Goal: Task Accomplishment & Management: Manage account settings

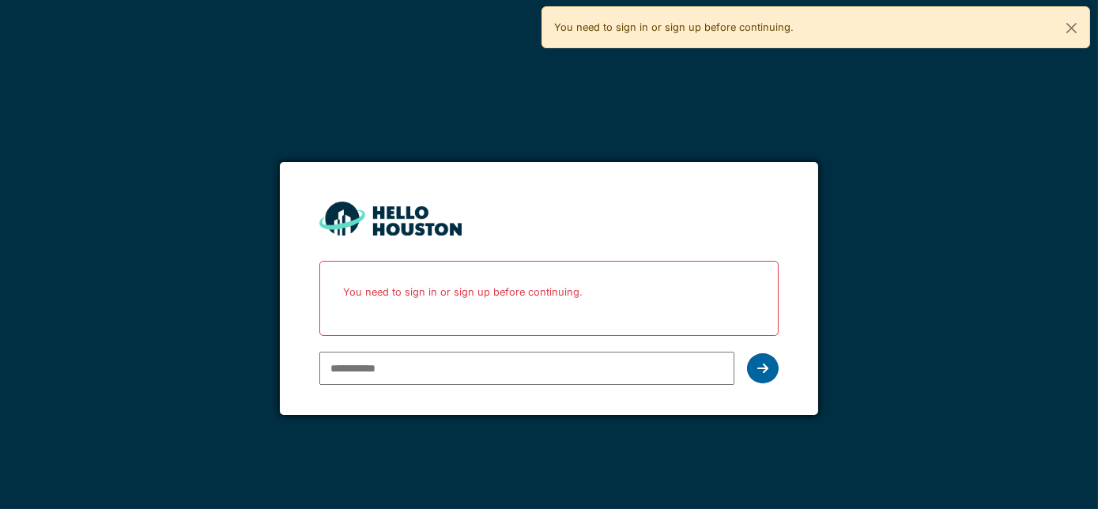
type input "**********"
click at [765, 371] on icon at bounding box center [762, 368] width 11 height 13
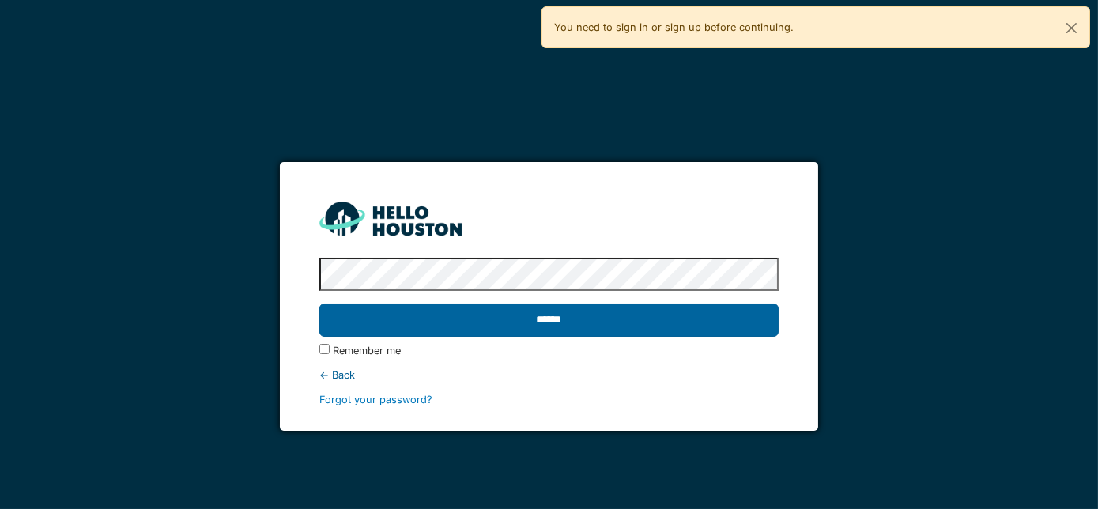
click at [563, 311] on input "******" at bounding box center [549, 320] width 460 height 33
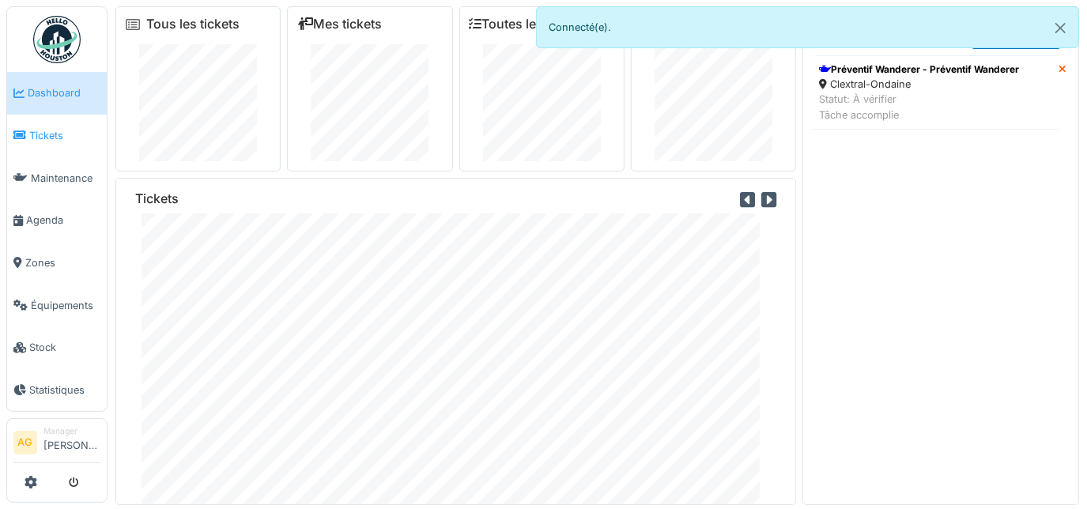
click at [40, 152] on link "Tickets" at bounding box center [57, 136] width 100 height 43
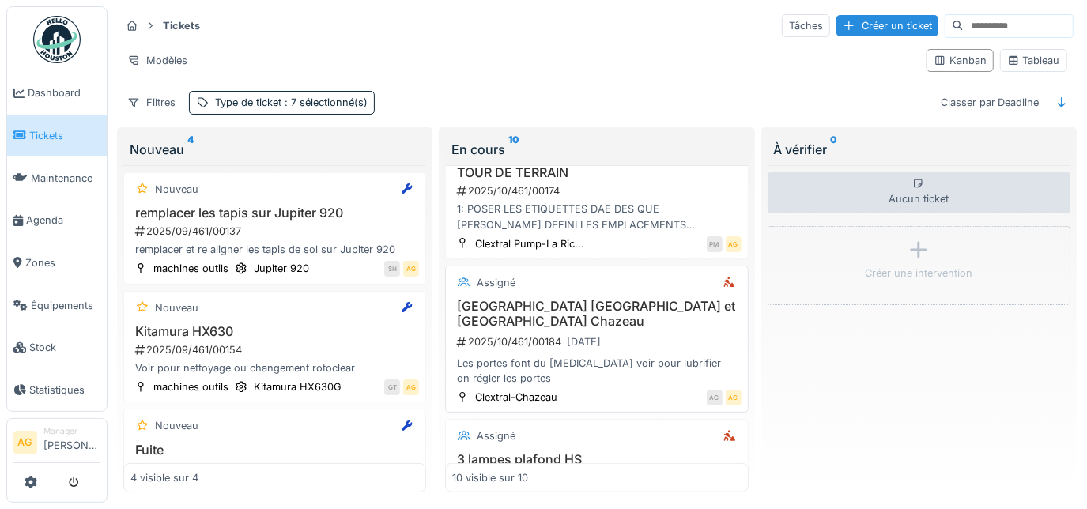
scroll to position [965, 0]
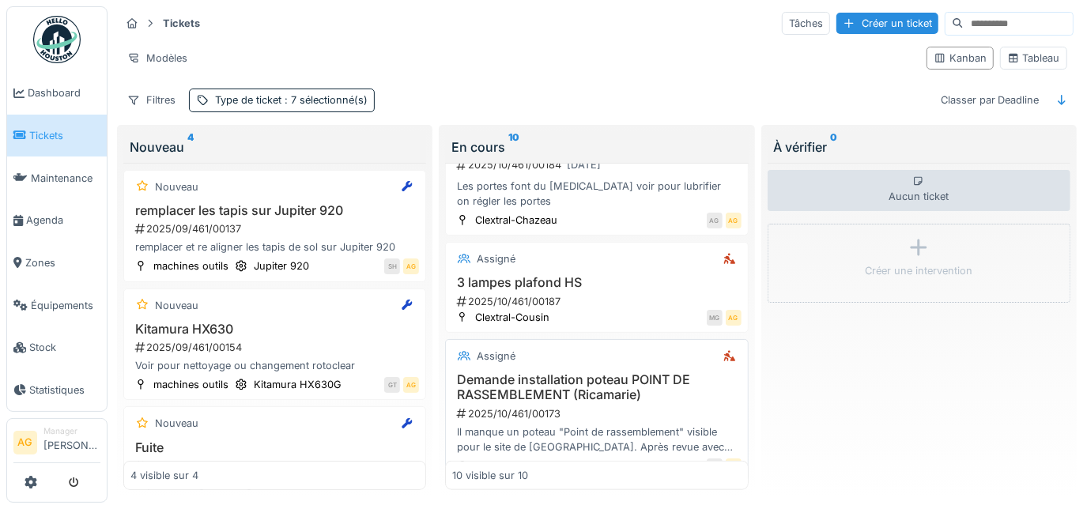
click at [601, 372] on h3 "Demande installation poteau POINT DE RASSEMBLEMENT (Ricamarie)" at bounding box center [596, 387] width 289 height 30
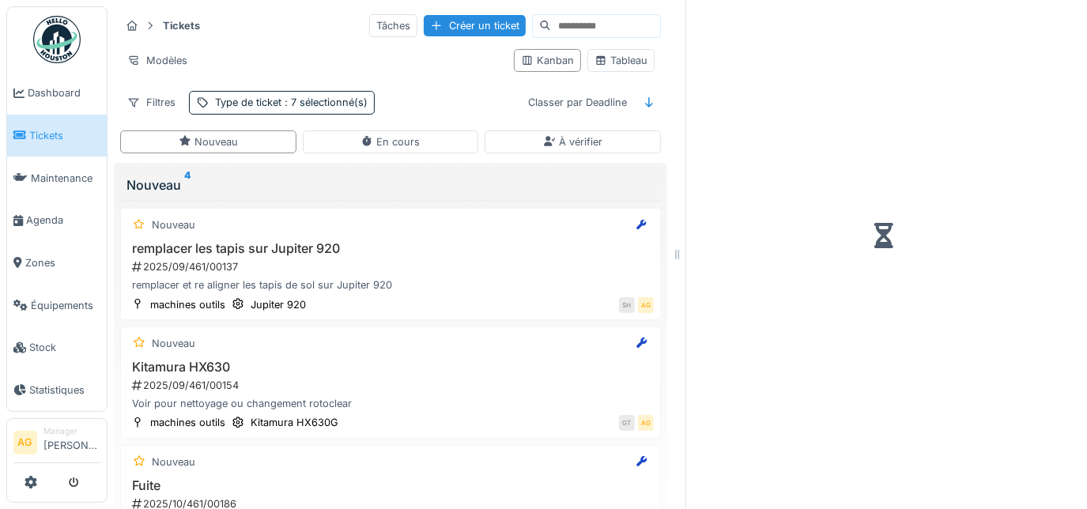
scroll to position [10, 0]
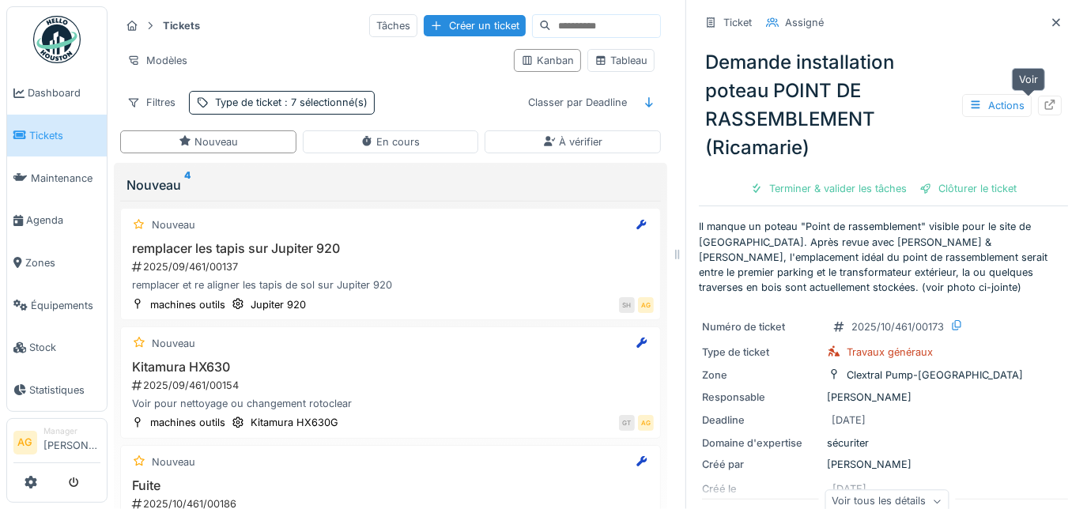
click at [1043, 100] on icon at bounding box center [1049, 105] width 13 height 10
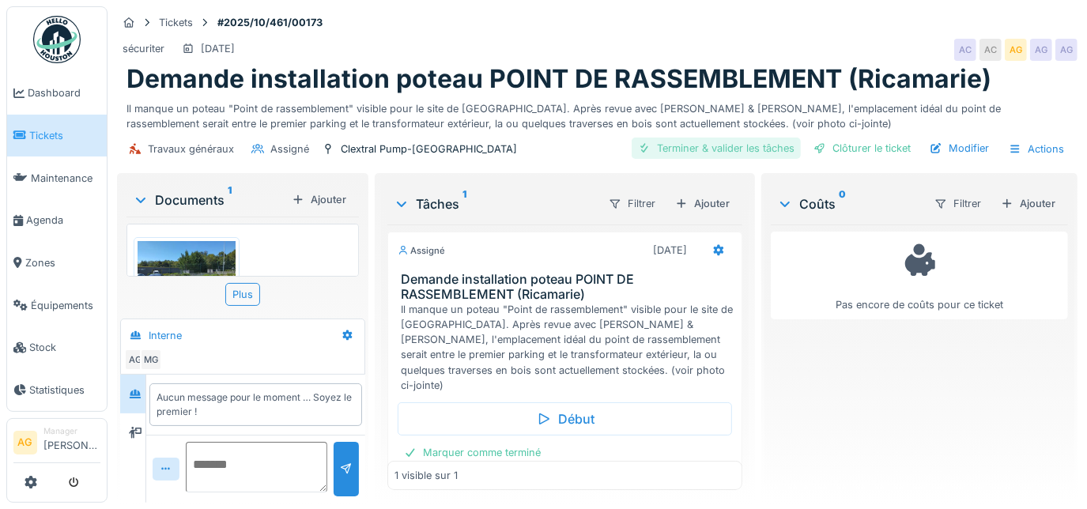
click at [730, 147] on div "Terminer & valider les tâches" at bounding box center [716, 148] width 169 height 21
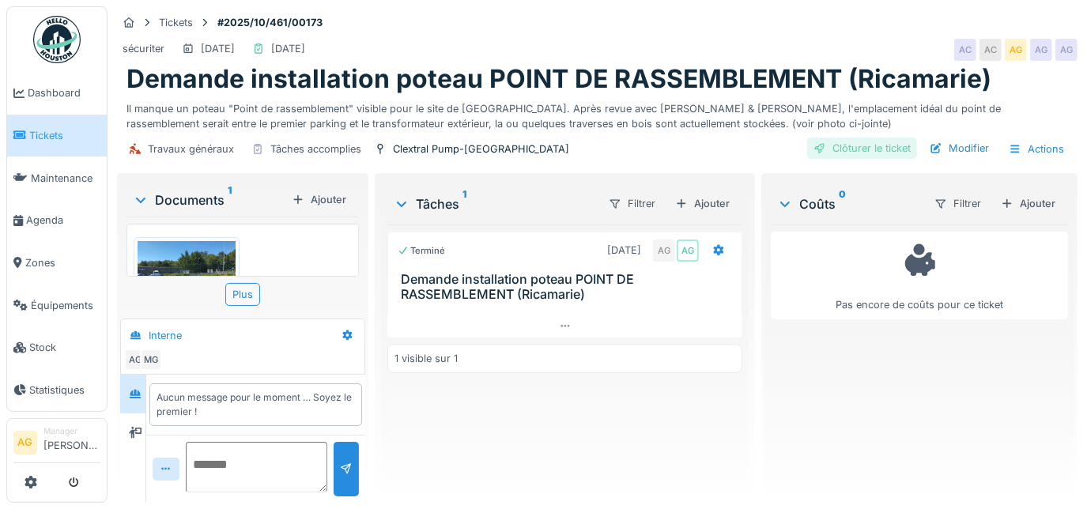
click at [822, 152] on div "Clôturer le ticket" at bounding box center [862, 148] width 110 height 21
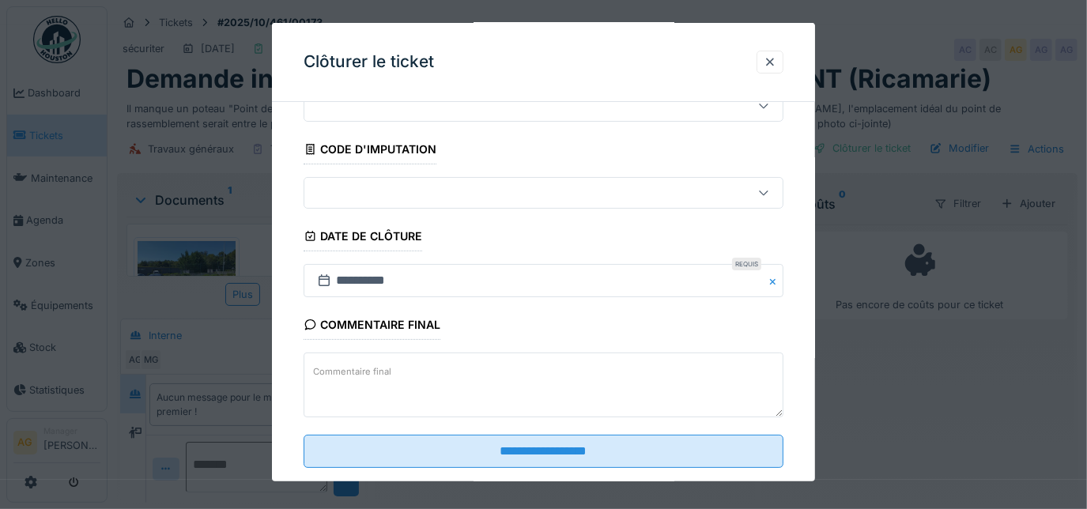
scroll to position [96, 0]
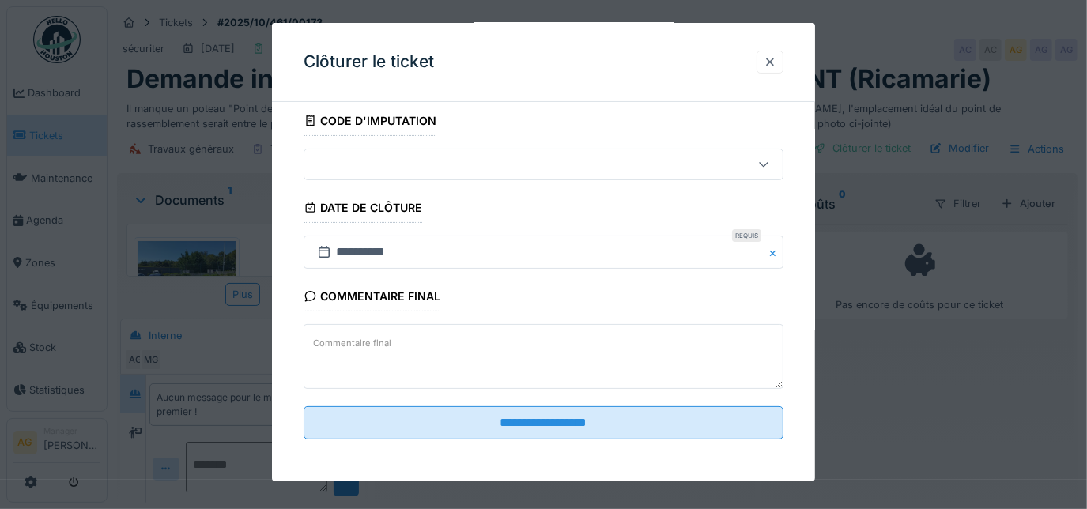
click at [773, 65] on div at bounding box center [770, 62] width 13 height 15
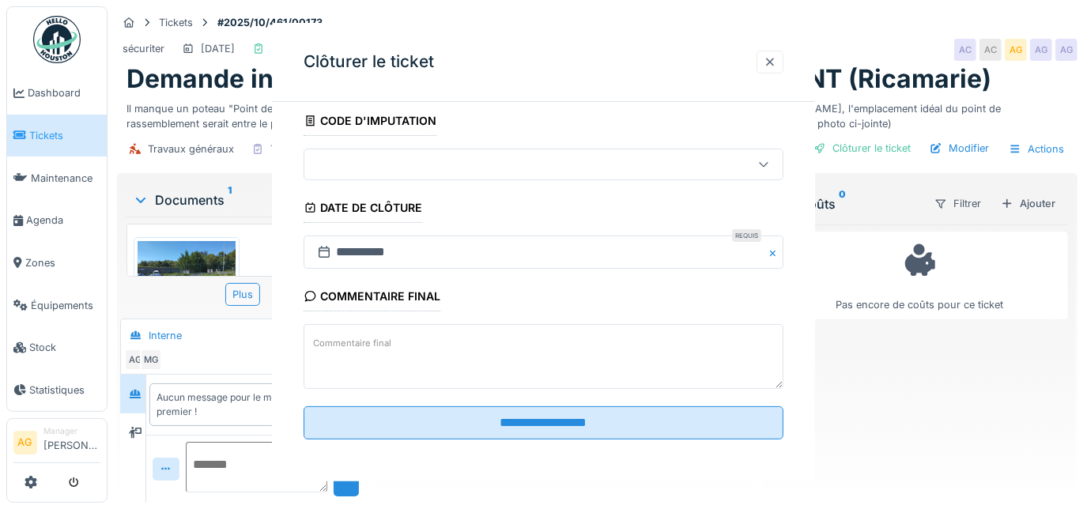
scroll to position [0, 0]
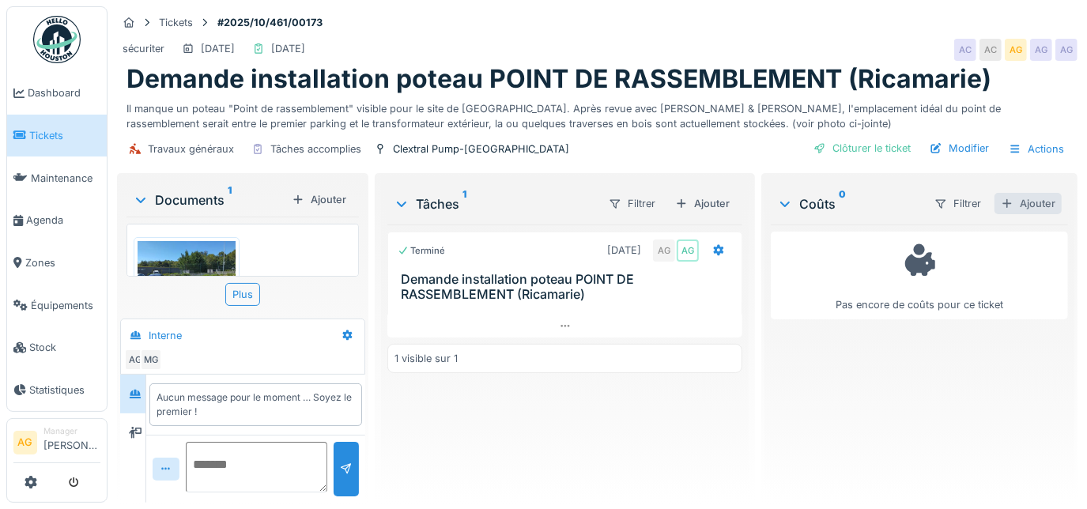
click at [999, 198] on div "Ajouter" at bounding box center [1027, 203] width 67 height 21
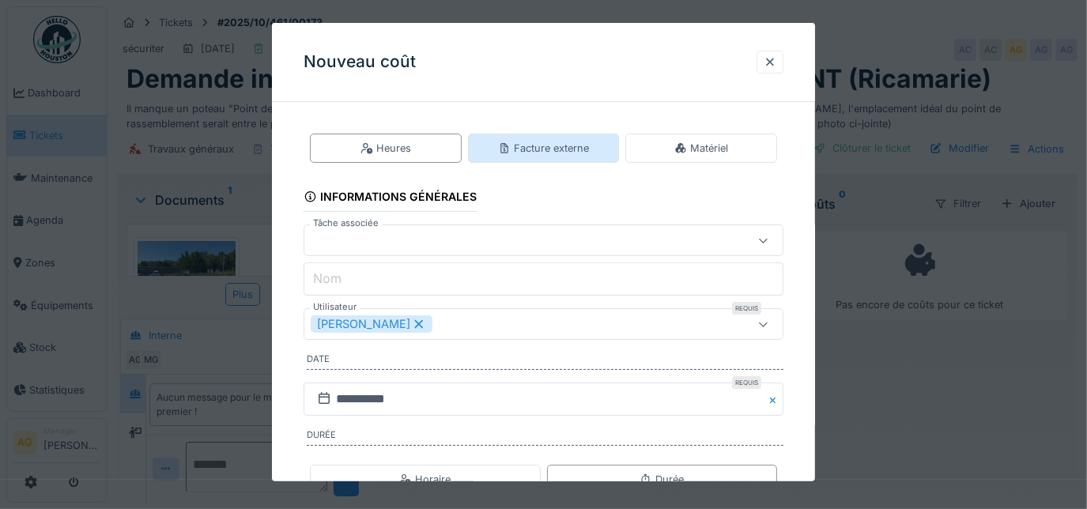
click at [531, 155] on div "Facture externe" at bounding box center [543, 148] width 91 height 15
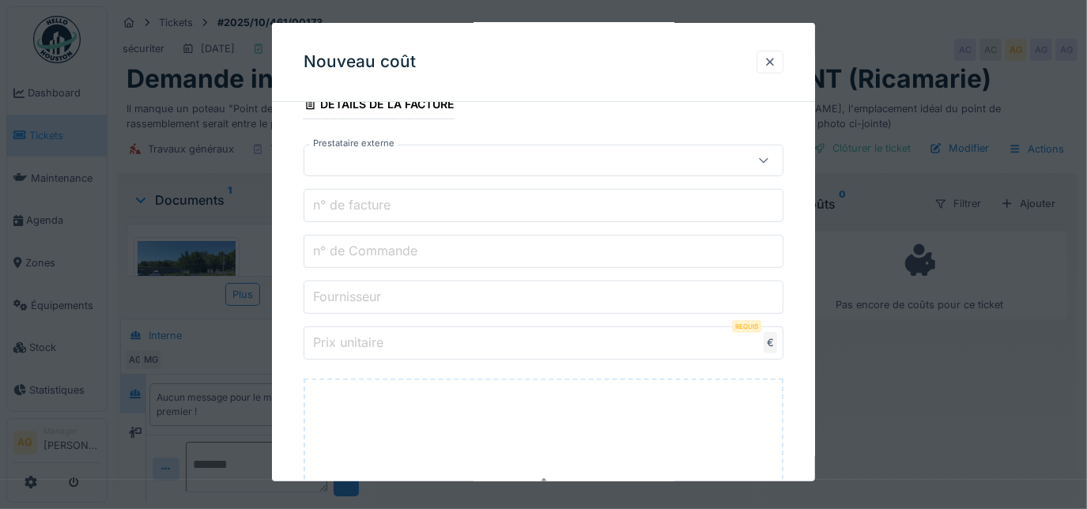
scroll to position [287, 0]
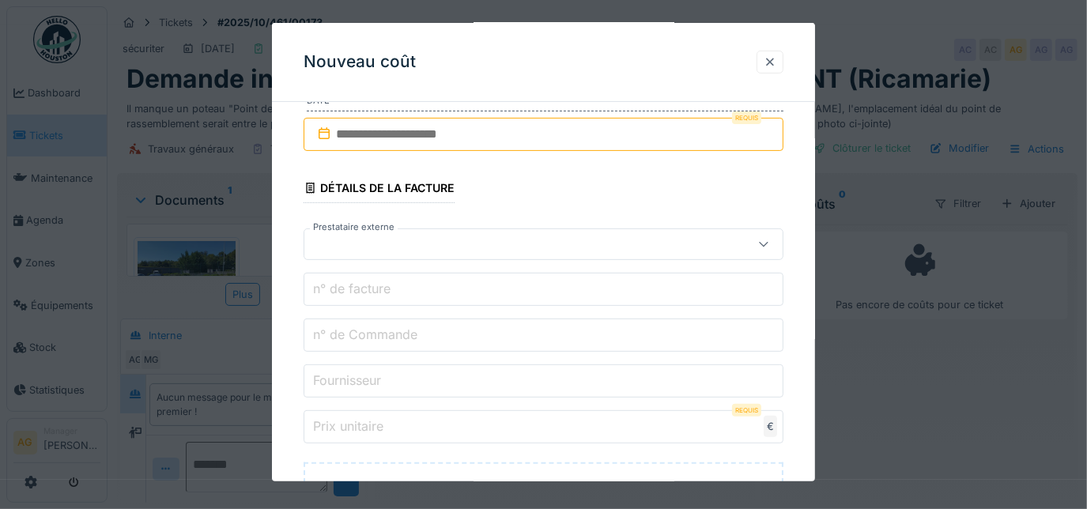
click at [777, 71] on div at bounding box center [769, 62] width 27 height 23
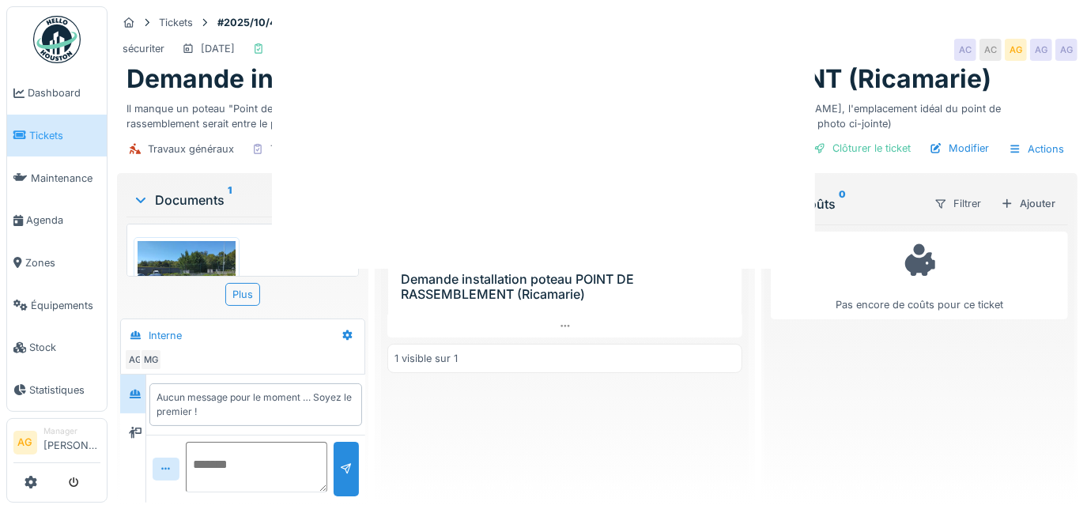
scroll to position [0, 0]
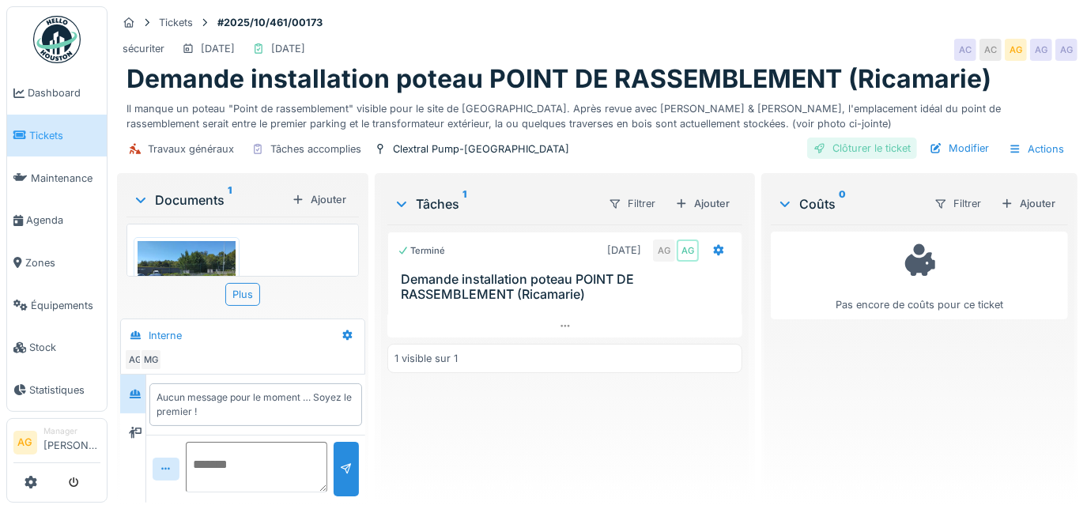
click at [849, 153] on div "Clôturer le ticket" at bounding box center [862, 148] width 110 height 21
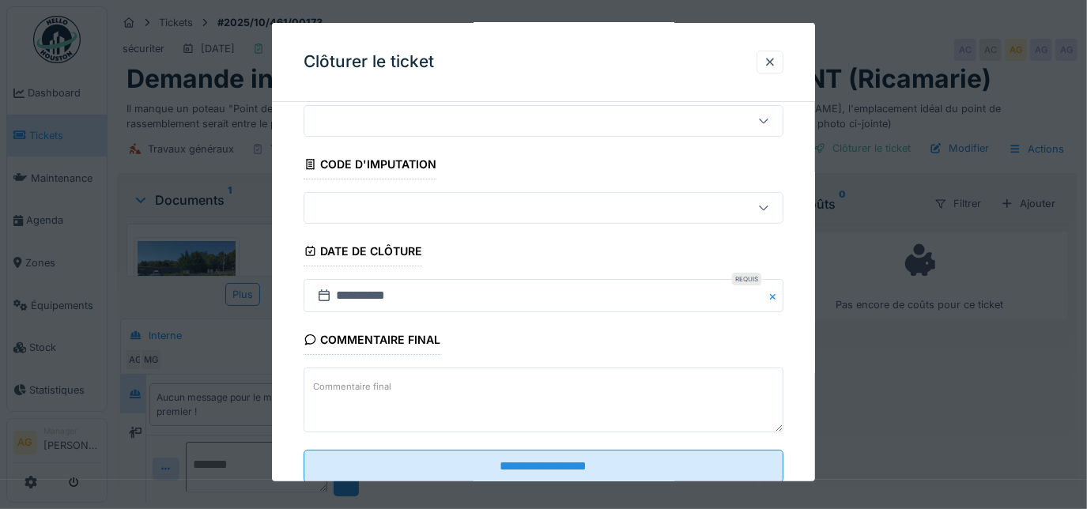
scroll to position [96, 0]
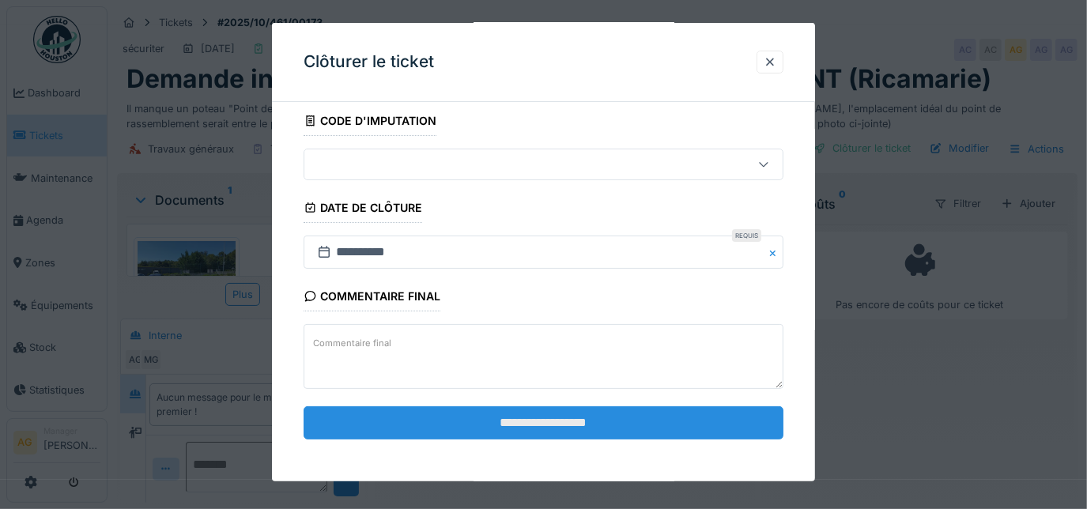
click at [597, 421] on input "**********" at bounding box center [544, 422] width 481 height 33
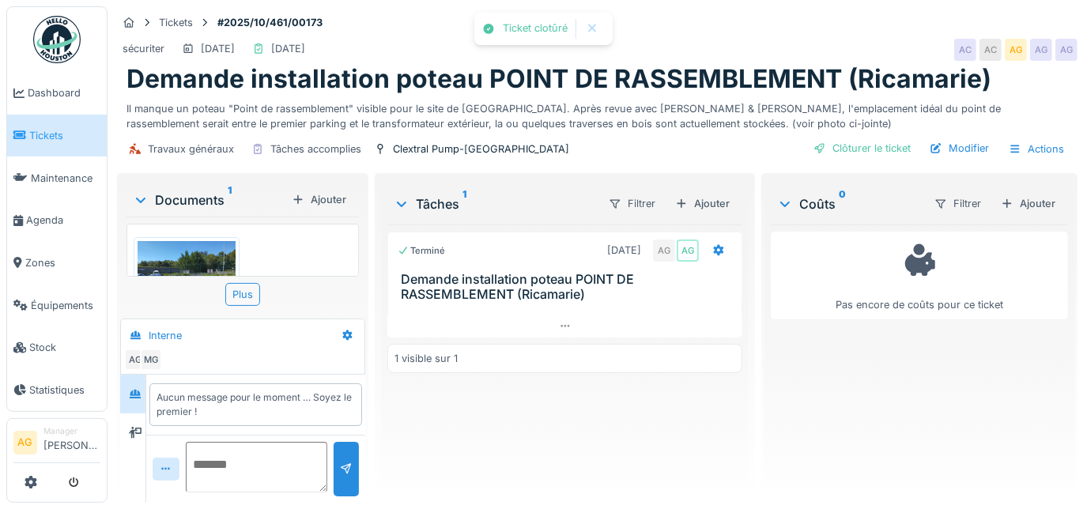
scroll to position [0, 0]
click at [877, 145] on div "Clôturer le ticket" at bounding box center [862, 148] width 110 height 21
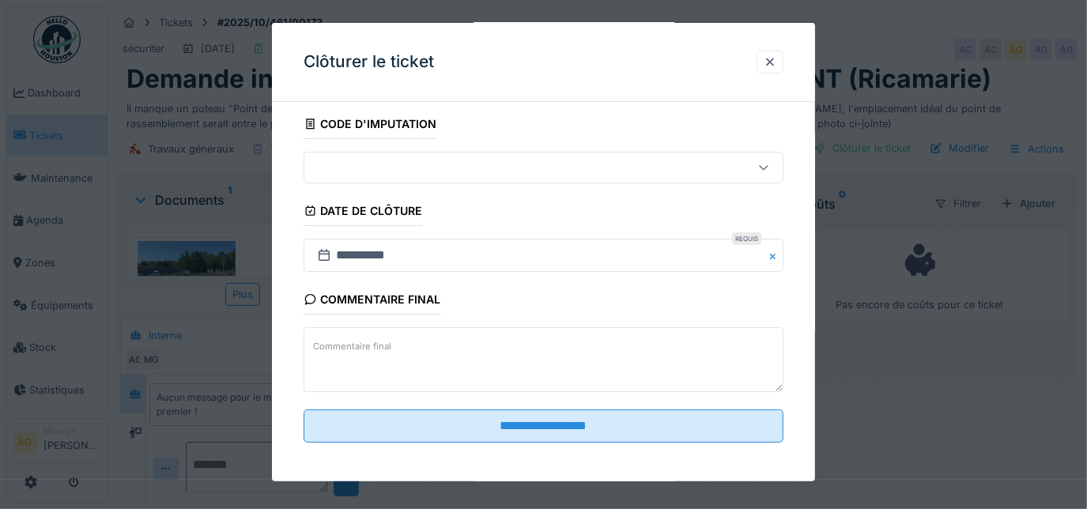
scroll to position [96, 0]
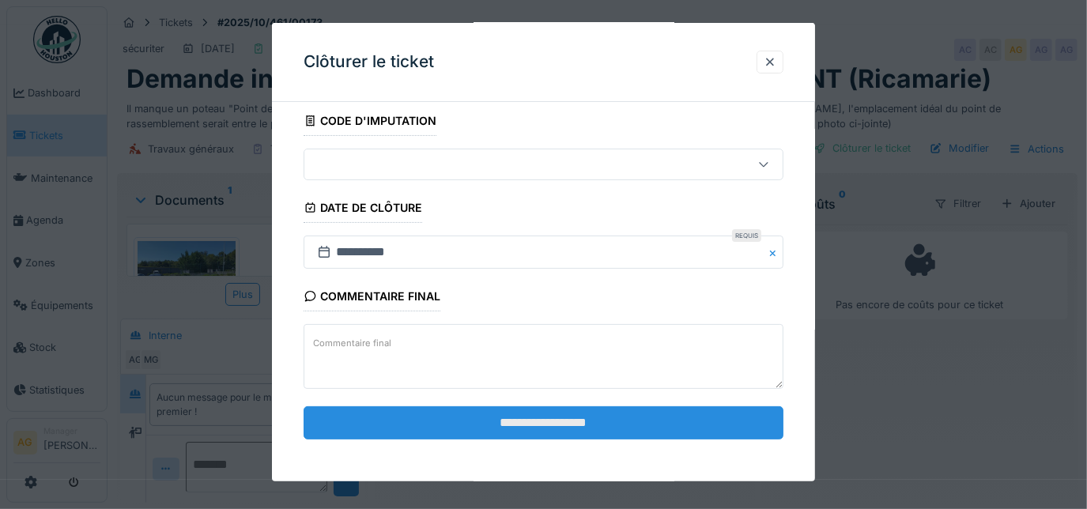
click at [512, 434] on input "**********" at bounding box center [544, 422] width 481 height 33
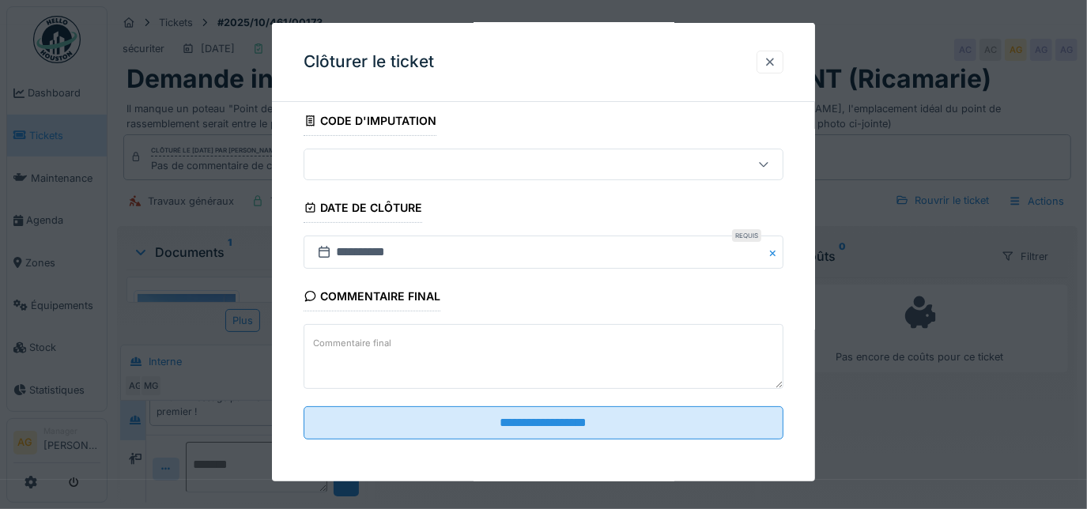
click at [776, 58] on div at bounding box center [770, 62] width 13 height 15
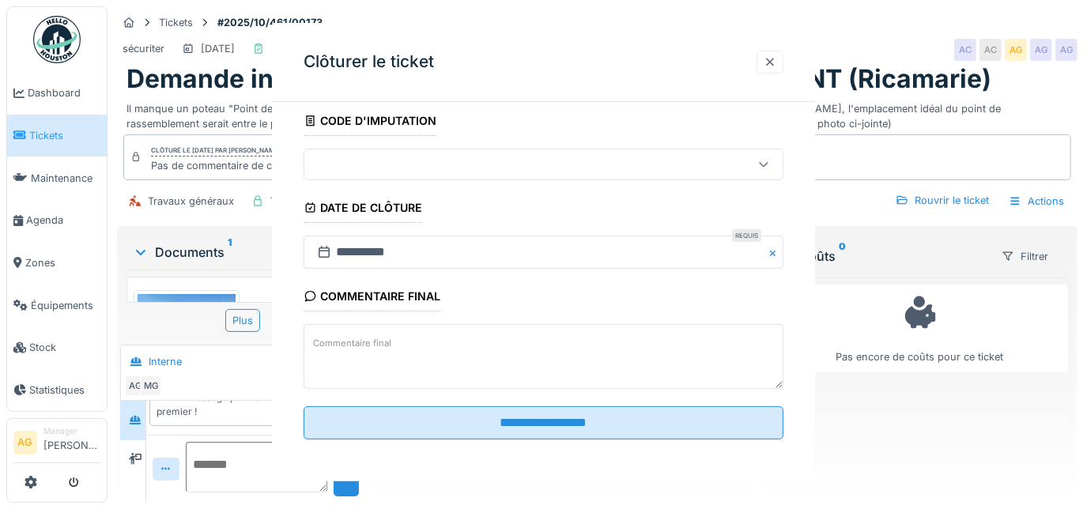
scroll to position [0, 0]
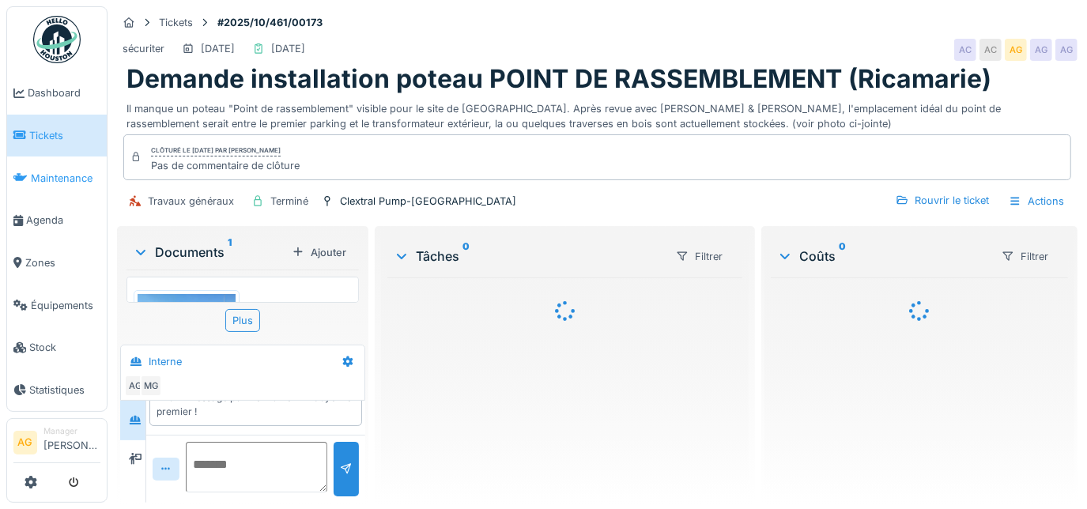
click at [46, 175] on span "Maintenance" at bounding box center [66, 178] width 70 height 15
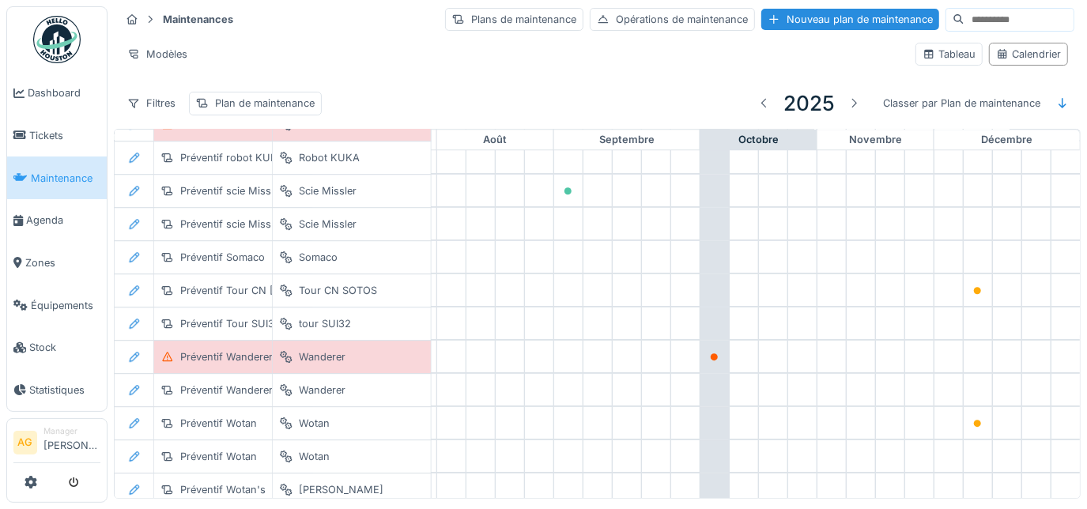
scroll to position [3037, 934]
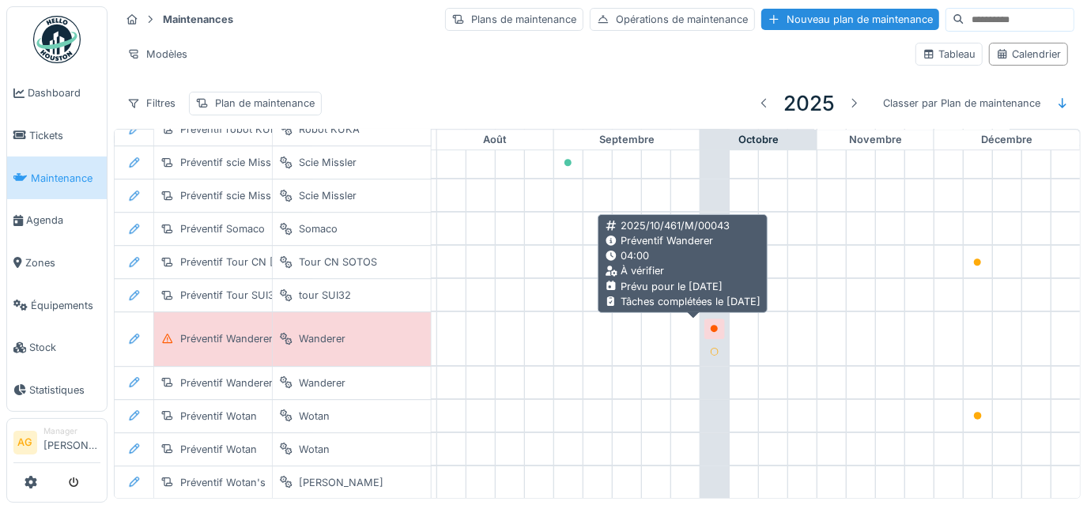
click at [711, 325] on icon at bounding box center [715, 329] width 8 height 8
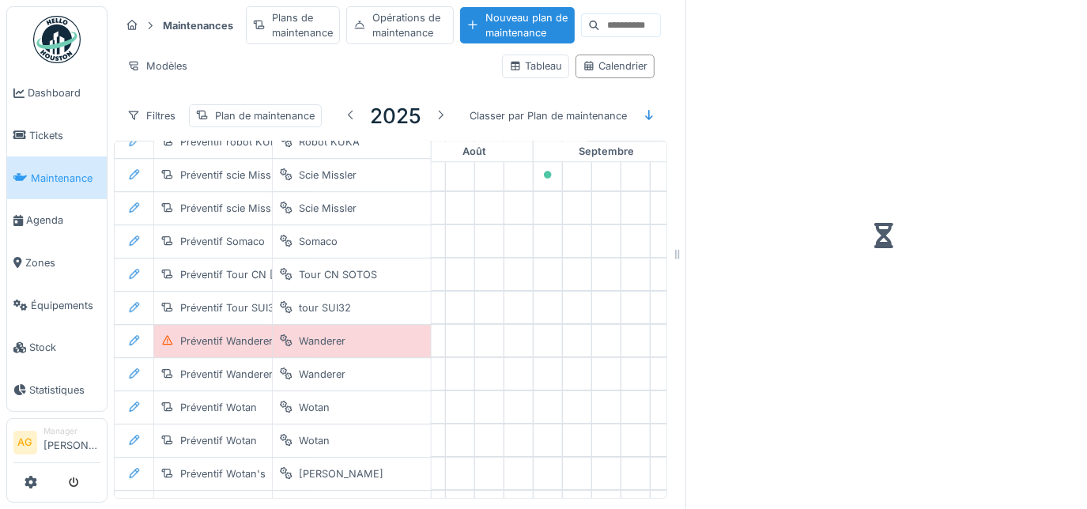
scroll to position [10, 0]
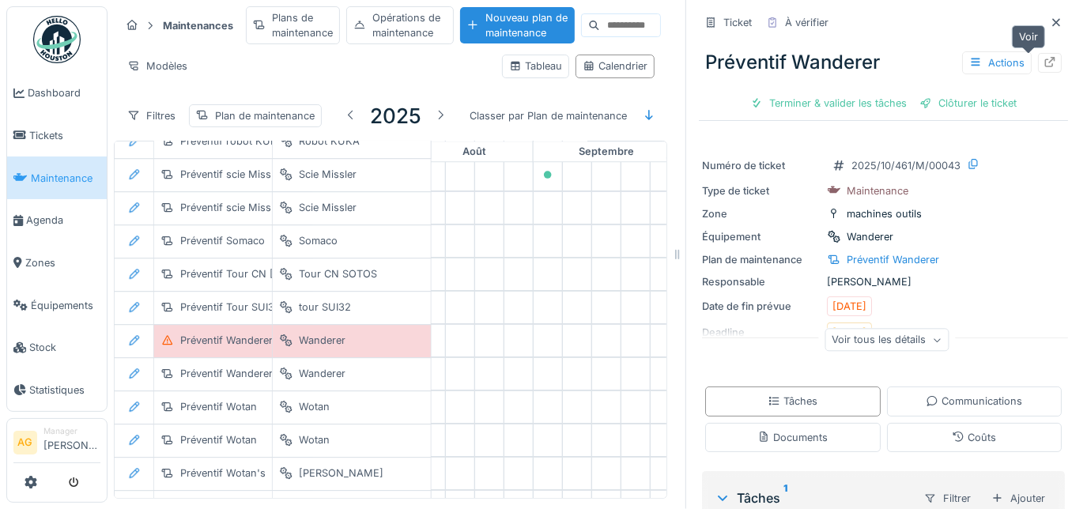
click at [1038, 58] on div at bounding box center [1050, 63] width 24 height 20
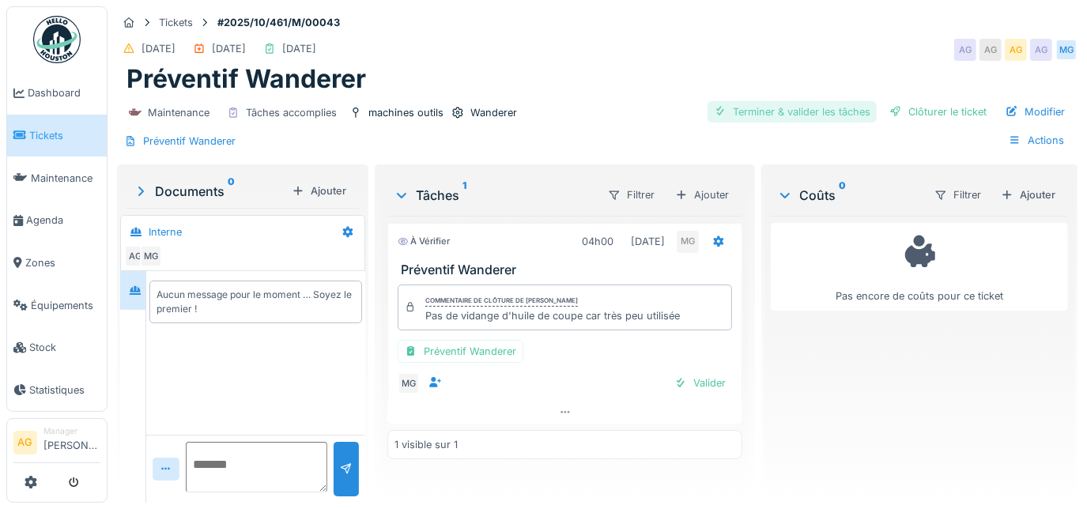
click at [824, 111] on div "Terminer & valider les tâches" at bounding box center [791, 111] width 169 height 21
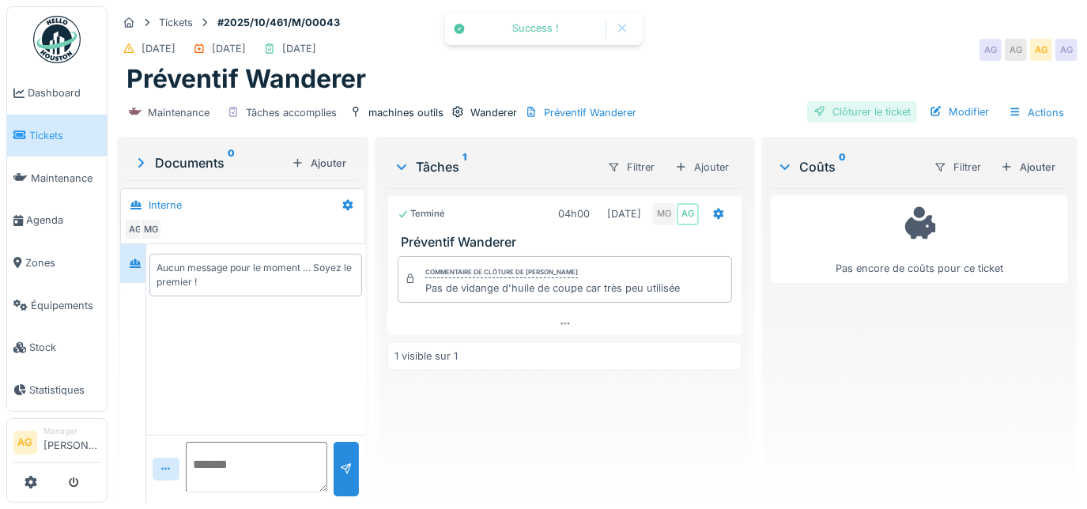
click at [841, 108] on div "Clôturer le ticket" at bounding box center [862, 111] width 110 height 21
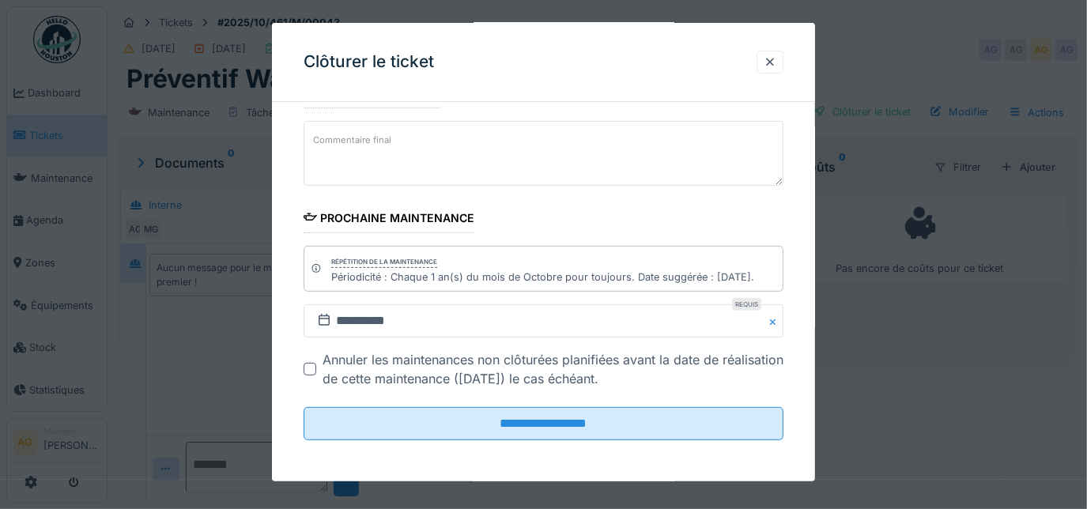
scroll to position [10, 0]
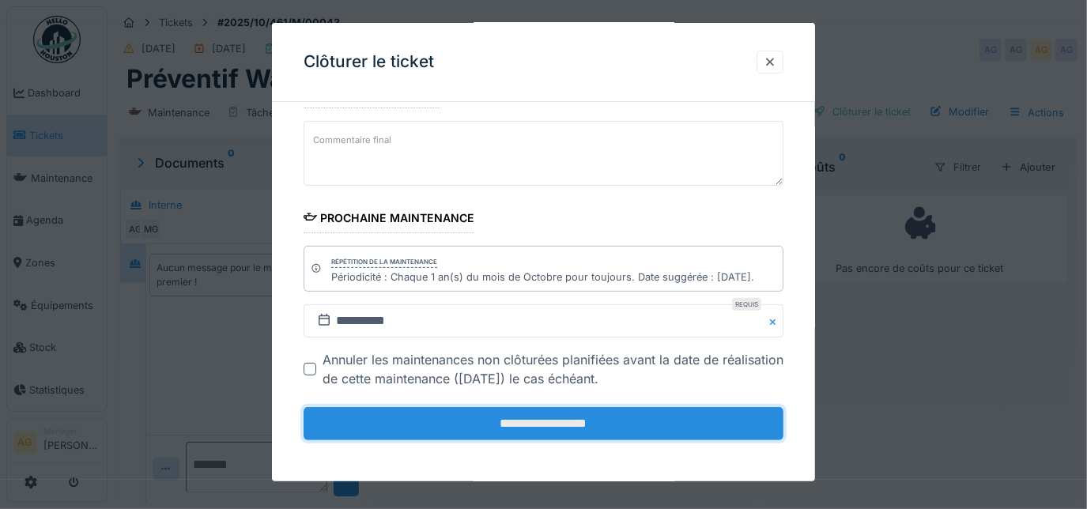
click at [528, 413] on input "**********" at bounding box center [544, 423] width 481 height 33
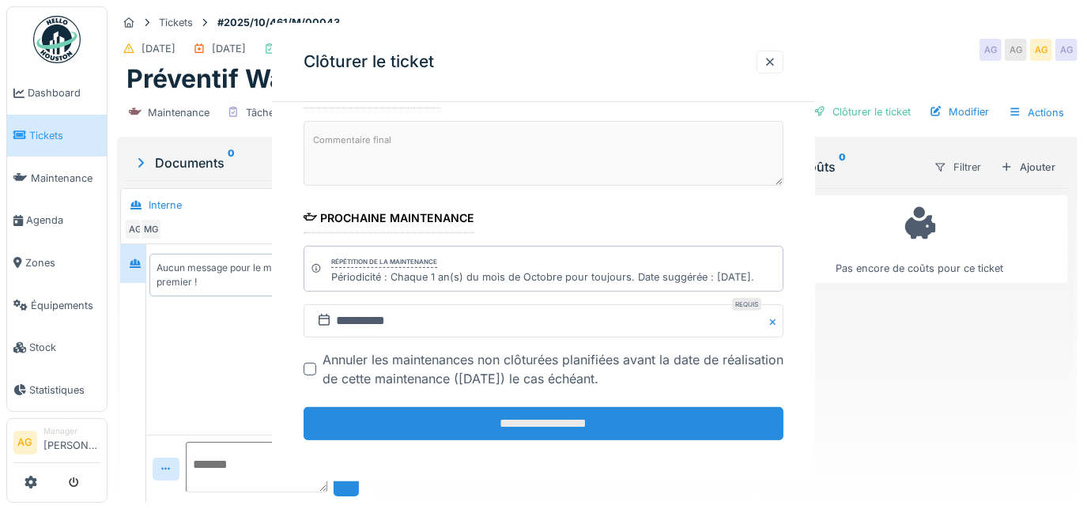
scroll to position [0, 0]
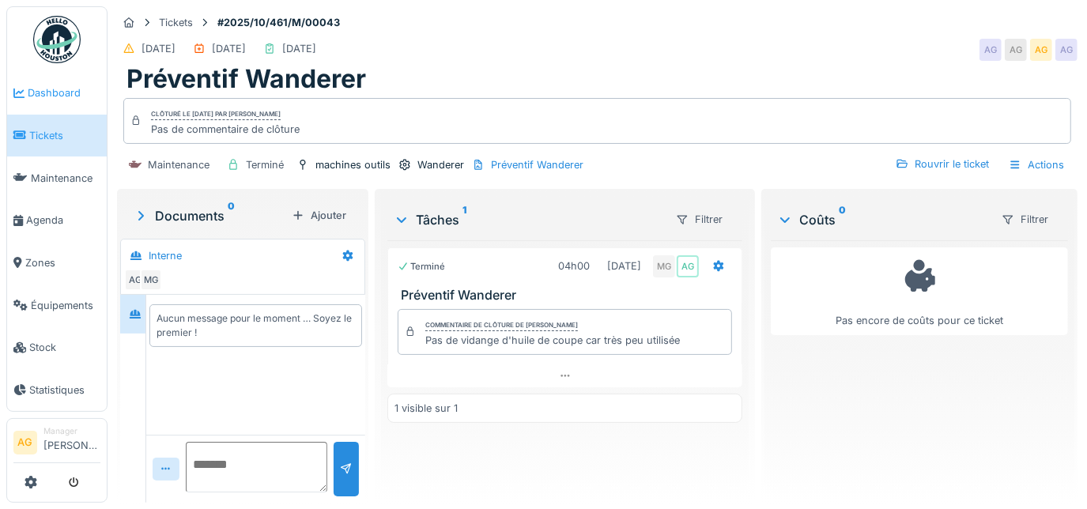
click at [44, 99] on span "Dashboard" at bounding box center [64, 92] width 73 height 15
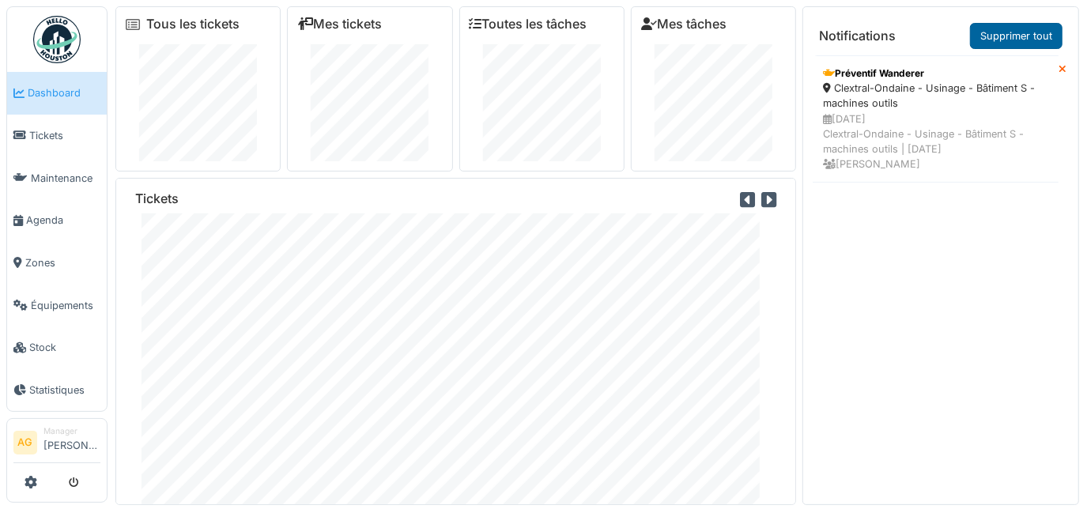
click at [1007, 37] on link "Supprimer tout" at bounding box center [1016, 36] width 92 height 26
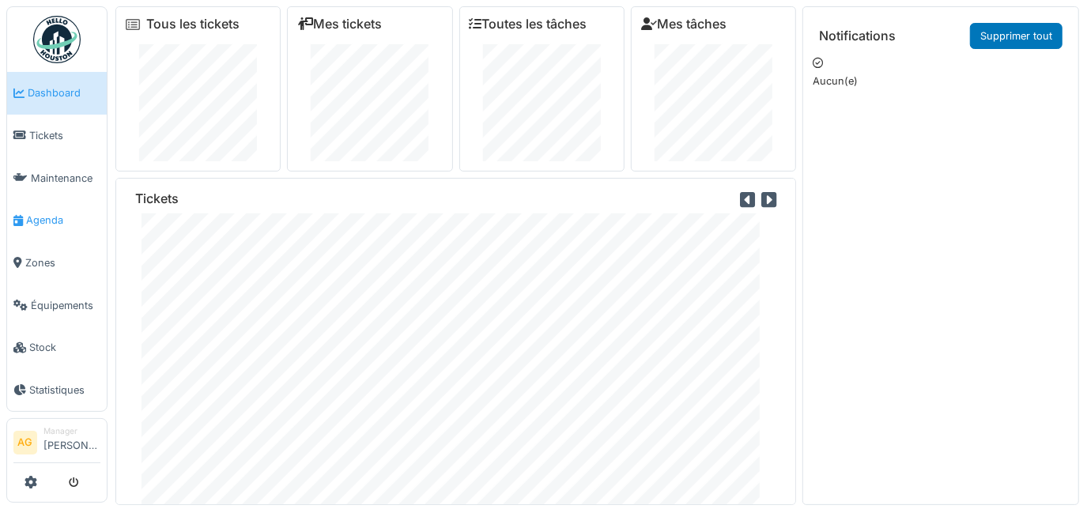
click at [52, 213] on span "Agenda" at bounding box center [63, 220] width 74 height 15
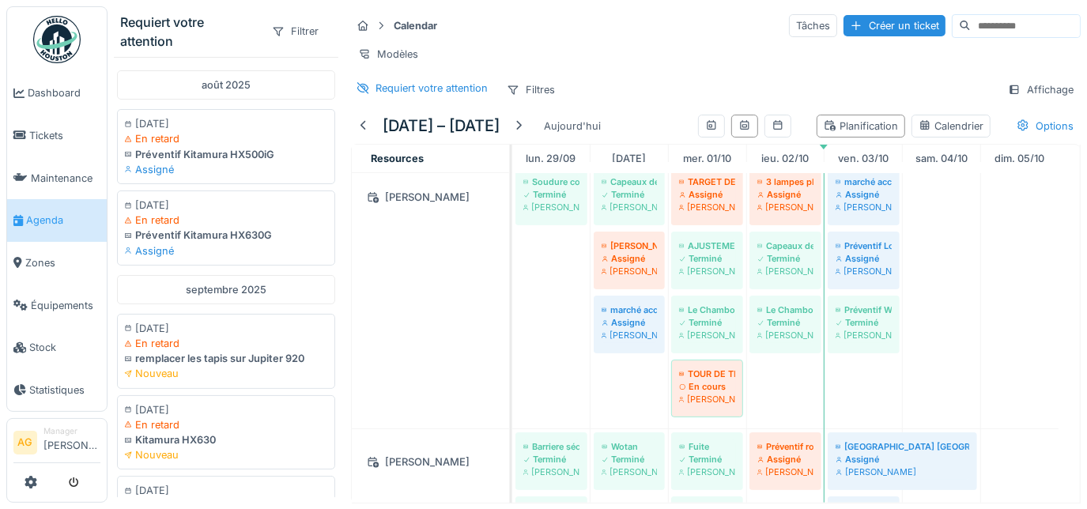
scroll to position [71, 0]
